Goal: Task Accomplishment & Management: Manage account settings

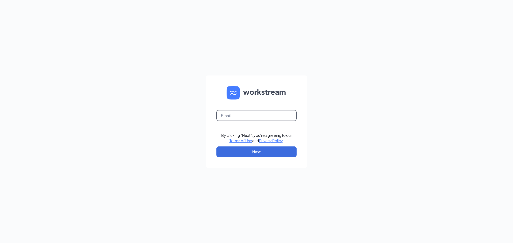
click at [270, 112] on input "text" at bounding box center [256, 115] width 80 height 11
type input "blakeboyer@bleedblue.net"
click at [261, 155] on button "Next" at bounding box center [256, 152] width 80 height 11
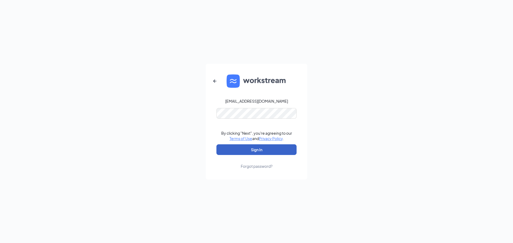
click at [257, 148] on button "Sign In" at bounding box center [256, 150] width 80 height 11
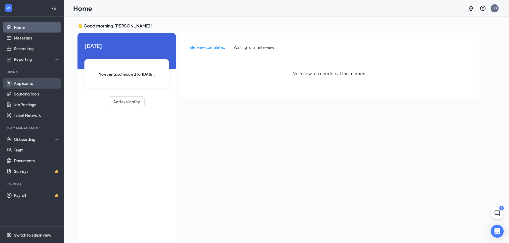
click at [41, 81] on link "Applicants" at bounding box center [37, 83] width 46 height 11
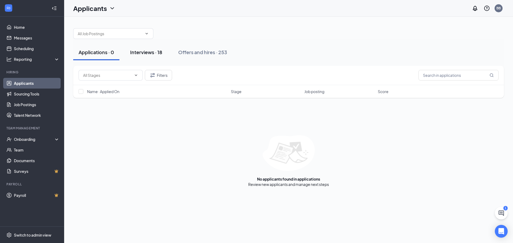
click at [148, 49] on div "Interviews · 18" at bounding box center [146, 52] width 32 height 7
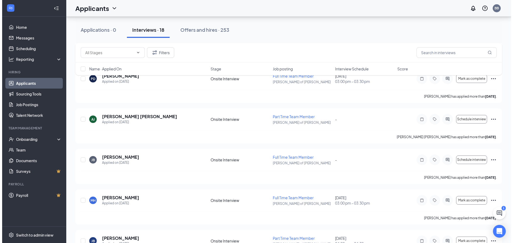
scroll to position [407, 0]
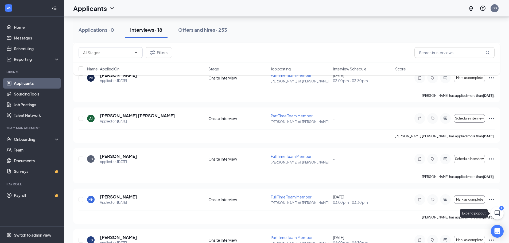
click at [499, 217] on button at bounding box center [497, 213] width 13 height 13
click at [461, 238] on icon "ChevronUp" at bounding box center [461, 236] width 6 height 6
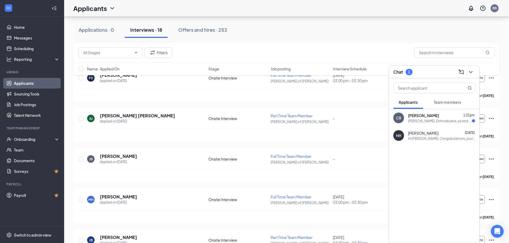
click at [443, 123] on div "[PERSON_NAME]. Enhorabuena, ya está confirmada su reunión con [PERSON_NAME] par…" at bounding box center [440, 121] width 64 height 5
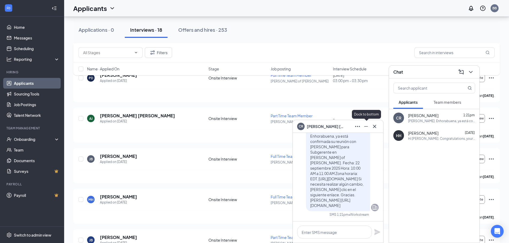
click at [365, 130] on button at bounding box center [366, 126] width 9 height 9
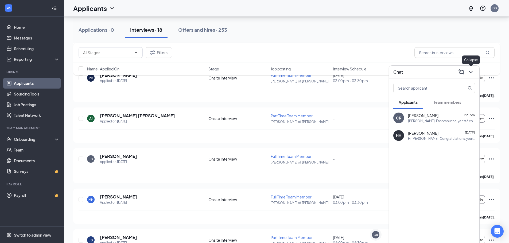
drag, startPoint x: 472, startPoint y: 71, endPoint x: 467, endPoint y: 72, distance: 5.3
click at [472, 71] on icon "ChevronDown" at bounding box center [470, 72] width 6 height 6
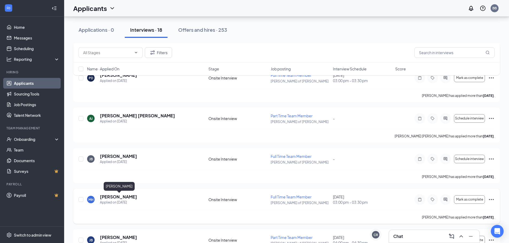
click at [115, 197] on h5 "[PERSON_NAME]" at bounding box center [118, 197] width 37 height 6
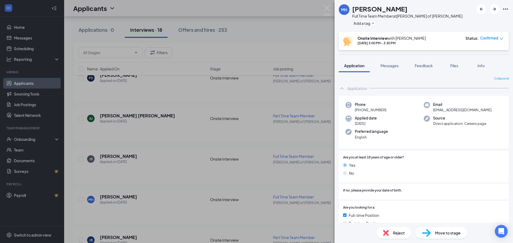
click at [504, 6] on div at bounding box center [493, 9] width 32 height 10
click at [504, 8] on icon "Ellipses" at bounding box center [505, 9] width 6 height 6
click at [475, 22] on link "View full application" at bounding box center [477, 21] width 58 height 5
